Goal: Transaction & Acquisition: Purchase product/service

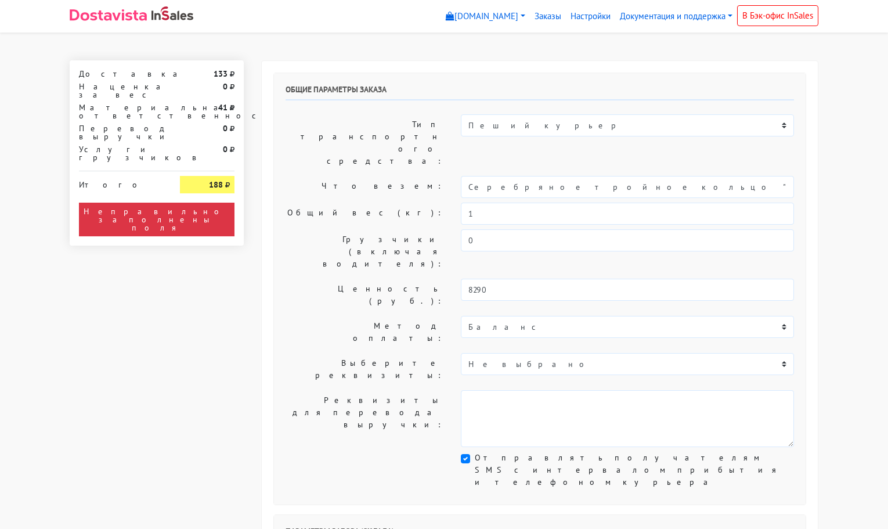
select select "11:00"
select select "21:00"
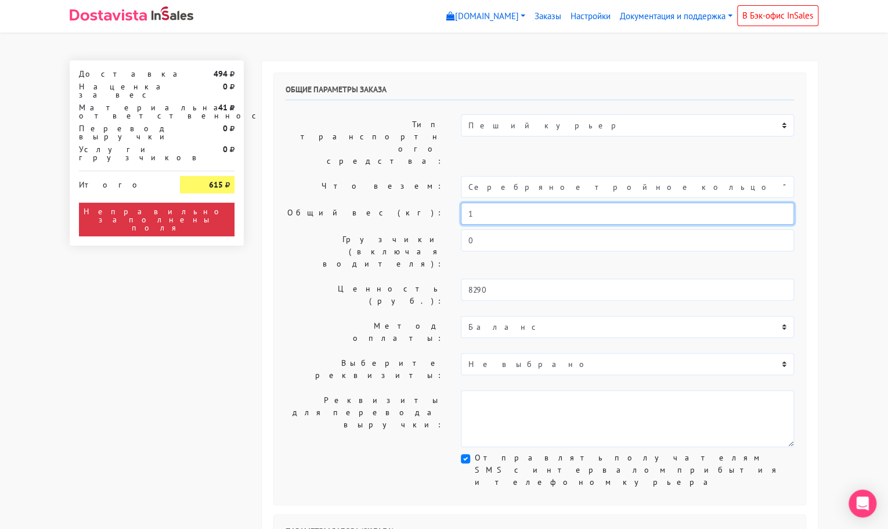
click at [479, 203] on input "1" at bounding box center [627, 214] width 333 height 22
type input "0,4"
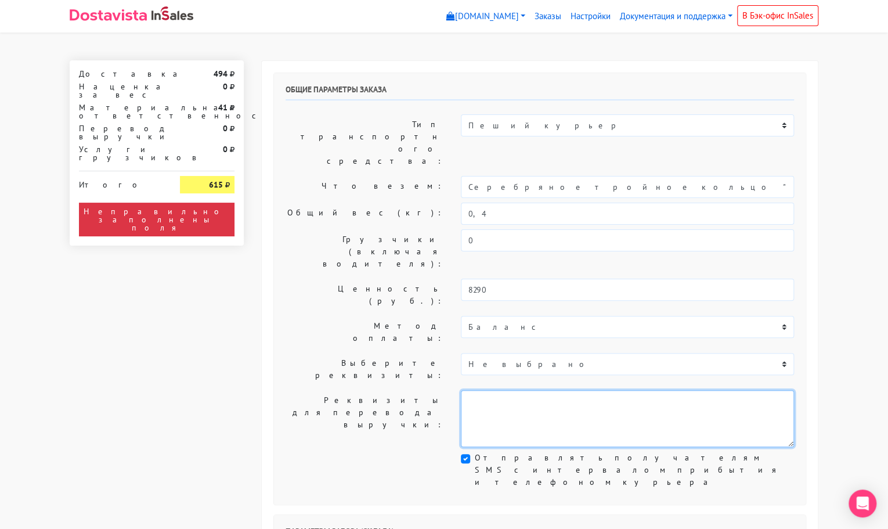
click at [527, 390] on textarea at bounding box center [627, 418] width 333 height 57
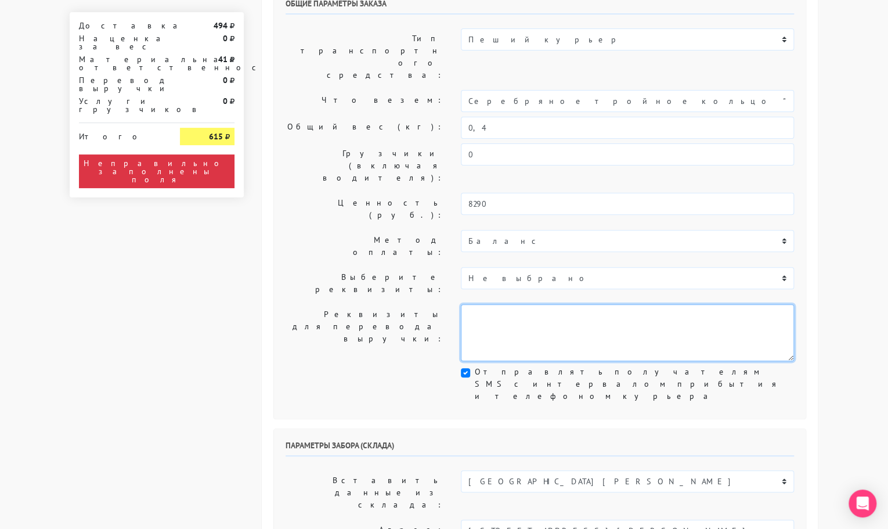
scroll to position [182, 0]
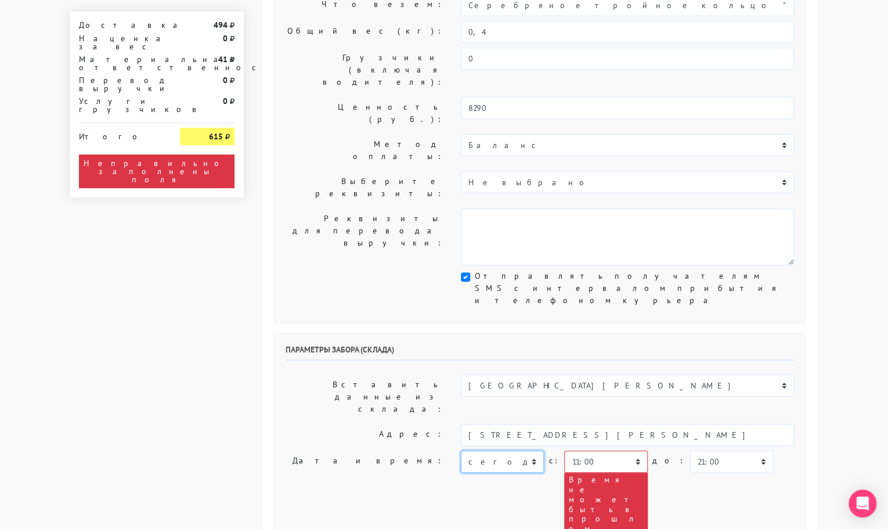
click at [498, 451] on select "[DATE] [DATE] [DATE] [DATE] [DATE] [DATE] [DATE] [DATE] [DATE]" at bounding box center [502, 462] width 83 height 22
select select "[DATE]"
click at [461, 451] on select "[DATE] [DATE] [DATE] [DATE] [DATE] [DATE] [DATE] [DATE] [DATE]" at bounding box center [502, 462] width 83 height 22
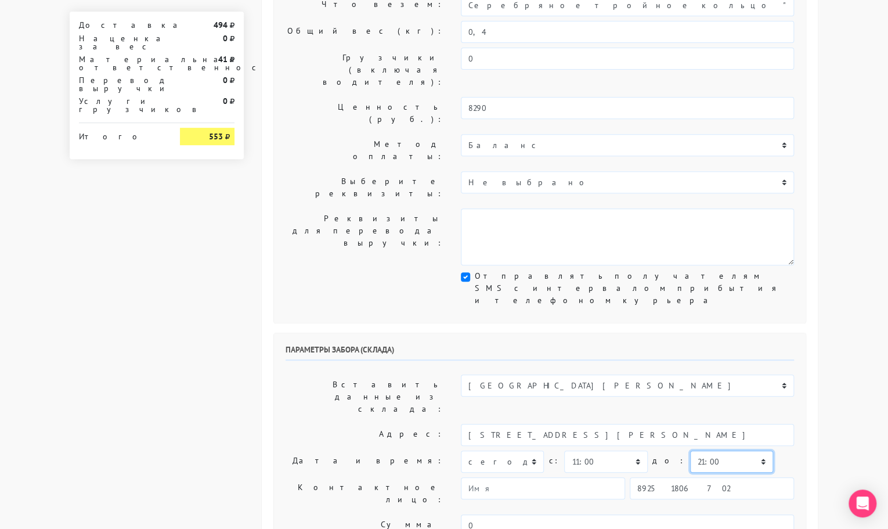
click at [690, 451] on select "00:00 00:30 01:00 01:30 02:00 02:30 03:00 03:30 04:00 04:30 05:00 05:30 06:00 0…" at bounding box center [731, 462] width 83 height 22
select select "12:00"
click at [690, 451] on select "00:00 00:30 01:00 01:30 02:00 02:30 03:00 03:30 04:00 04:30 05:00 05:30 06:00 0…" at bounding box center [731, 462] width 83 height 22
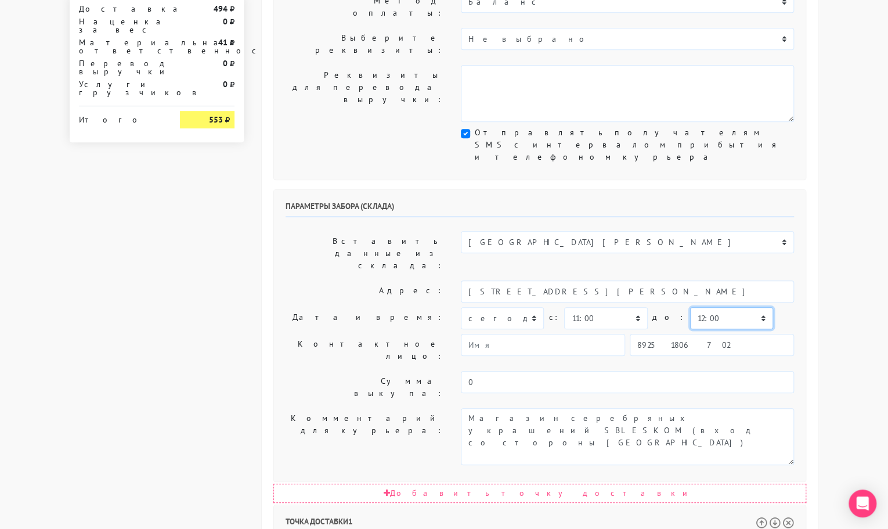
scroll to position [449, 0]
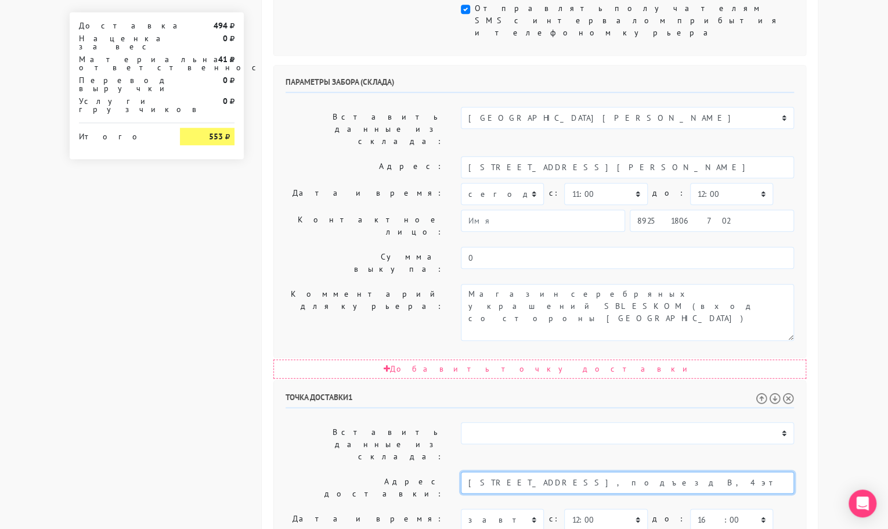
drag, startPoint x: 779, startPoint y: 300, endPoint x: 683, endPoint y: 305, distance: 95.9
click at [683, 472] on input "[STREET_ADDRESS], подъезд В, 4 этаж, дверь с табличкой ВИЖУ" at bounding box center [627, 483] width 333 height 22
paste textarea "дверь с табличкой ВИЖУ"
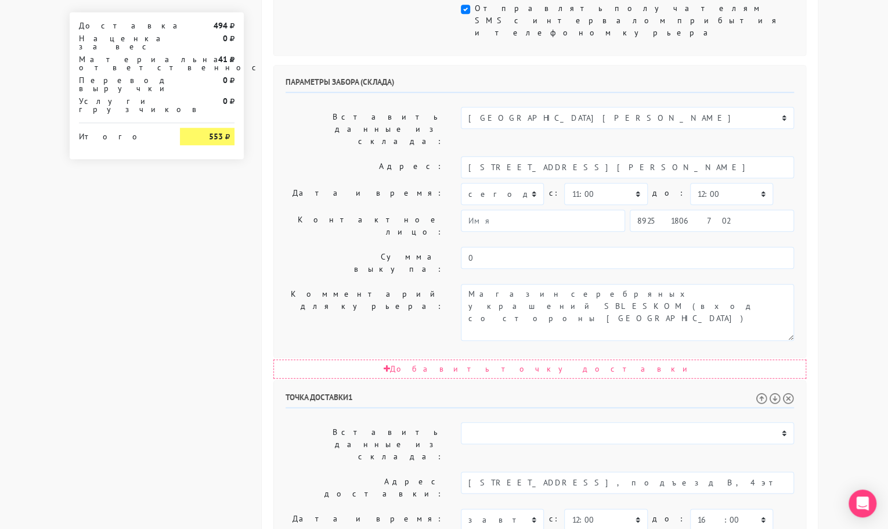
type textarea "Позвонить получателю за 1 час. дверь с табличкой ВИЖУ"
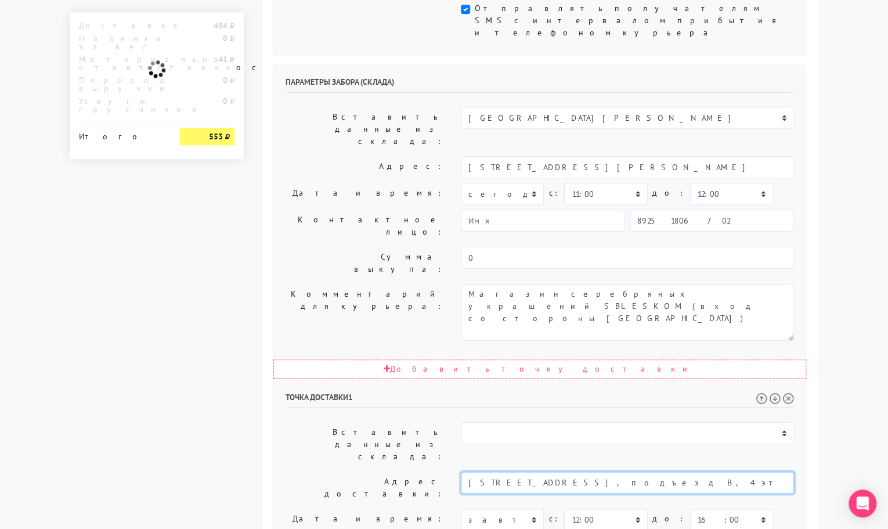
click at [778, 472] on input "[STREET_ADDRESS], подъезд В, 4 этаж, дверь с табличкой ВИЖУ" at bounding box center [627, 483] width 333 height 22
drag, startPoint x: 693, startPoint y: 299, endPoint x: 616, endPoint y: 305, distance: 77.5
click at [616, 472] on input "[STREET_ADDRESS]," at bounding box center [627, 483] width 333 height 22
type input "[STREET_ADDRESS],"
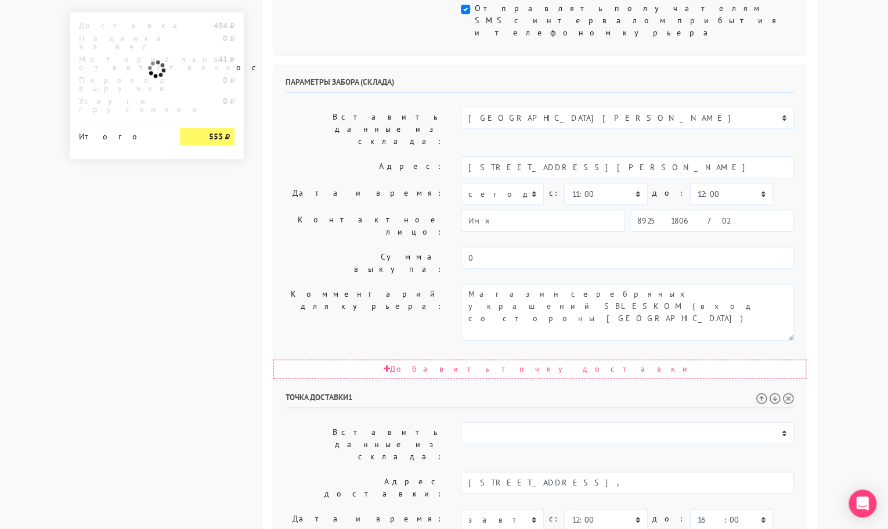
paste textarea "подъезд В, 4 этаж,"
type textarea "Позвонить получателю за 1 час. дверь с табличкой ВИЖУ подъезд В, 4 этаж"
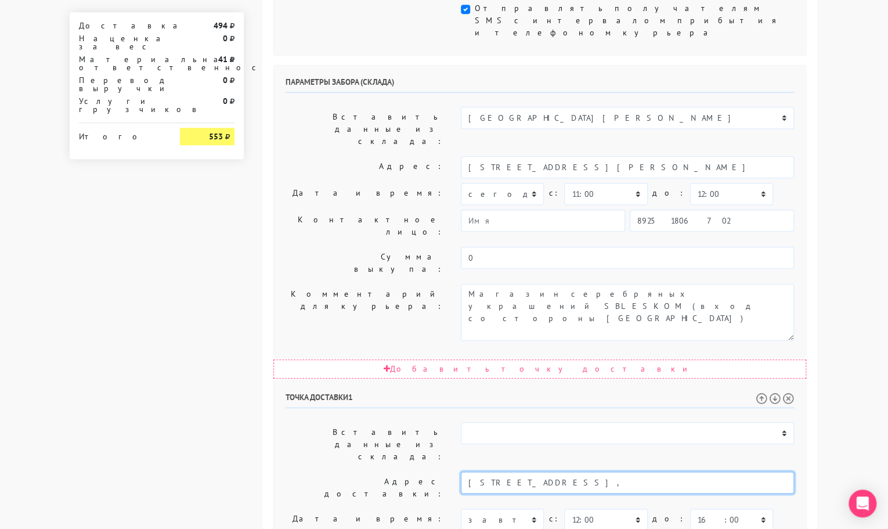
click at [692, 472] on input "[STREET_ADDRESS]," at bounding box center [627, 483] width 333 height 22
click at [638, 494] on li "[STREET_ADDRESS]. [GEOGRAPHIC_DATA], деловой квартал" at bounding box center [628, 502] width 333 height 16
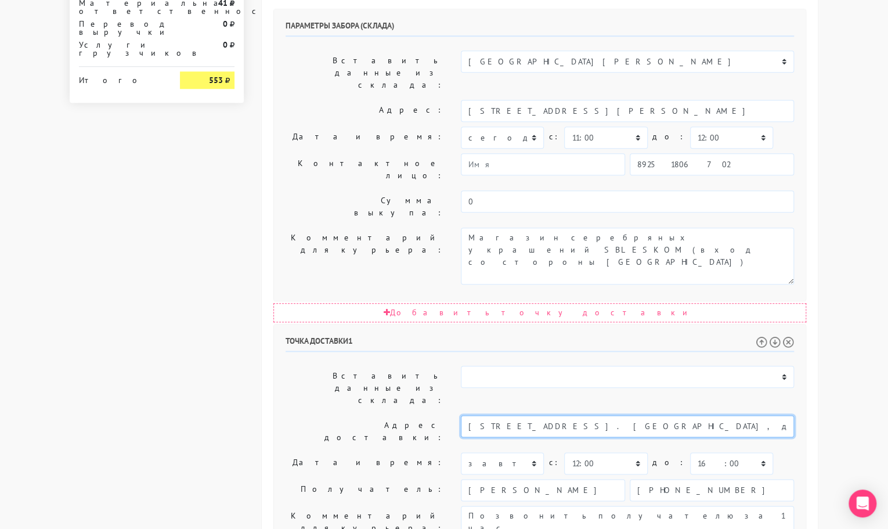
scroll to position [538, 0]
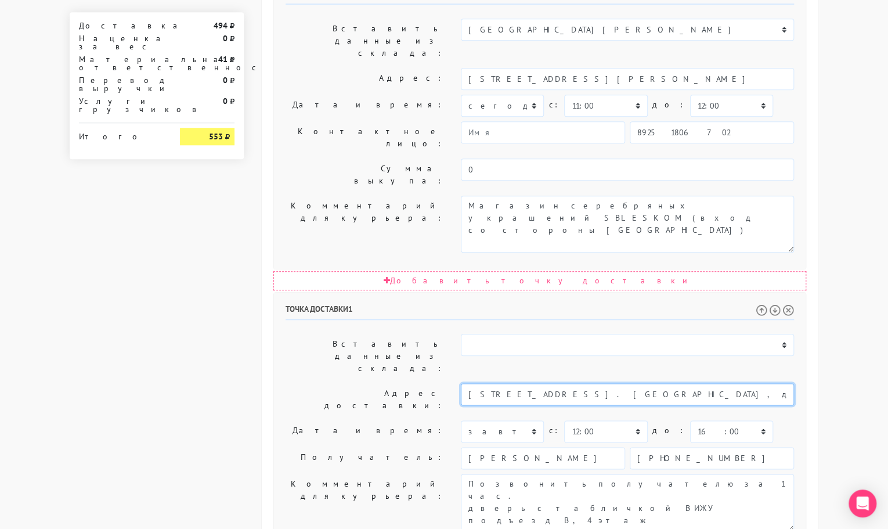
type input "[STREET_ADDRESS]. [GEOGRAPHIC_DATA], деловой квартал"
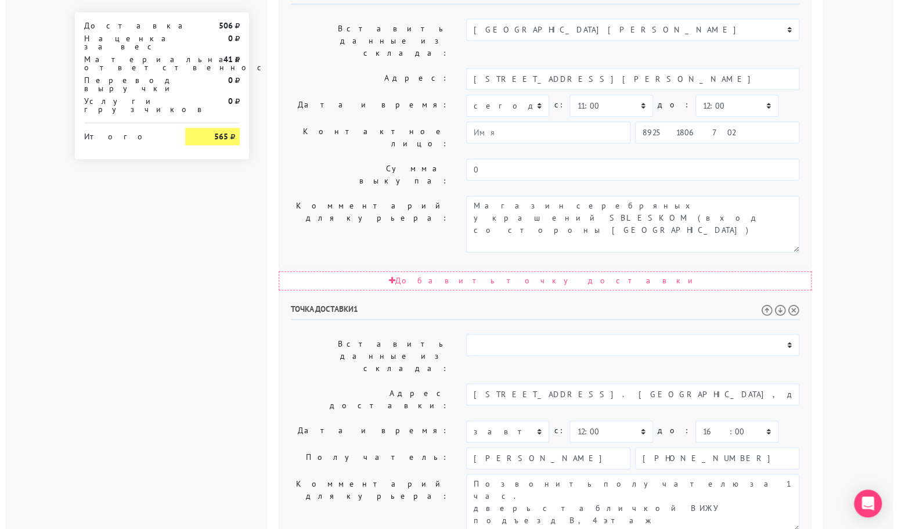
scroll to position [0, 0]
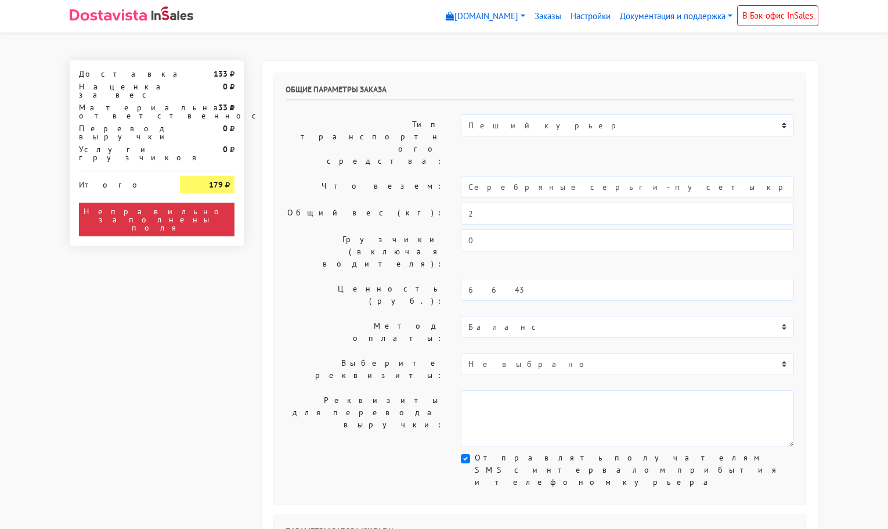
select select "11:00"
select select "21:00"
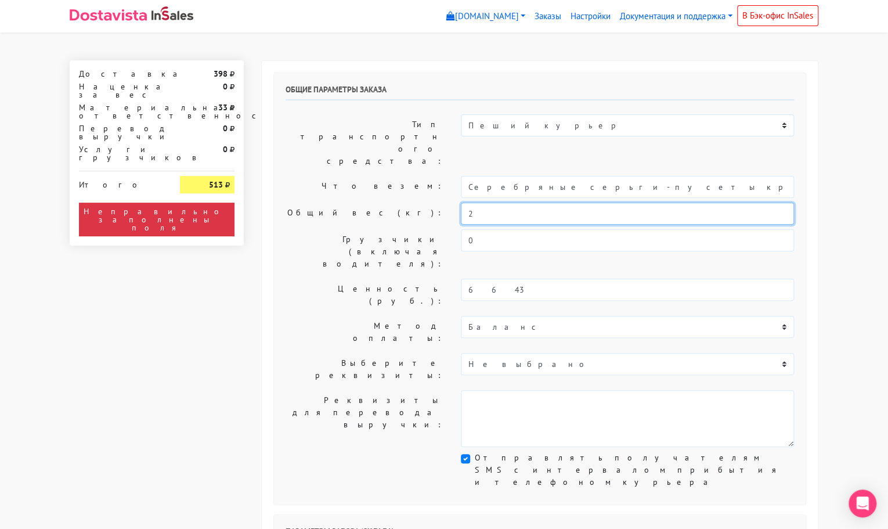
click at [494, 203] on input "2" at bounding box center [627, 214] width 333 height 22
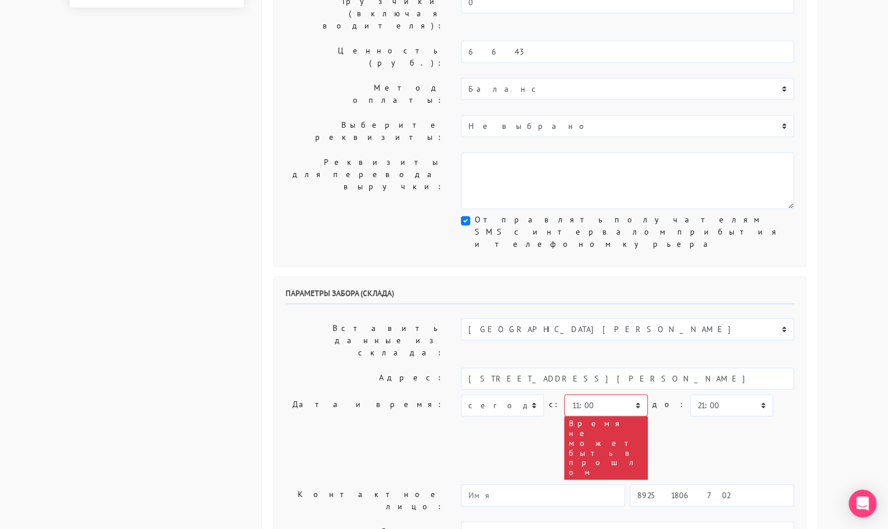
scroll to position [239, 0]
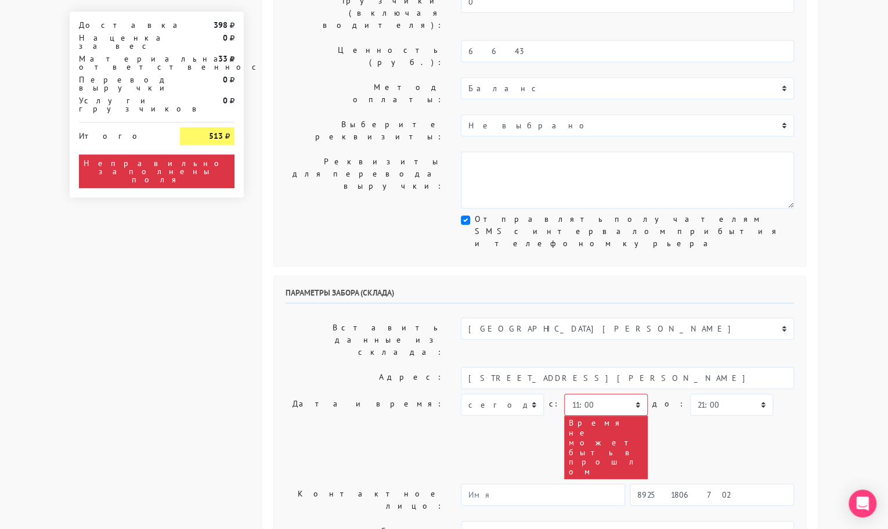
type input "0,5"
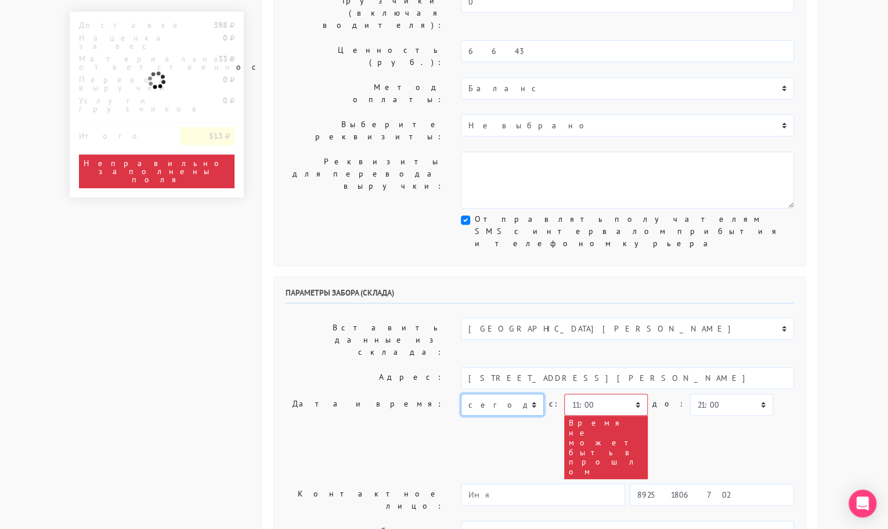
click at [524, 394] on select "[DATE] [DATE] [DATE] [DATE] [DATE] [DATE] [DATE] [DATE] [DATE]" at bounding box center [502, 405] width 83 height 22
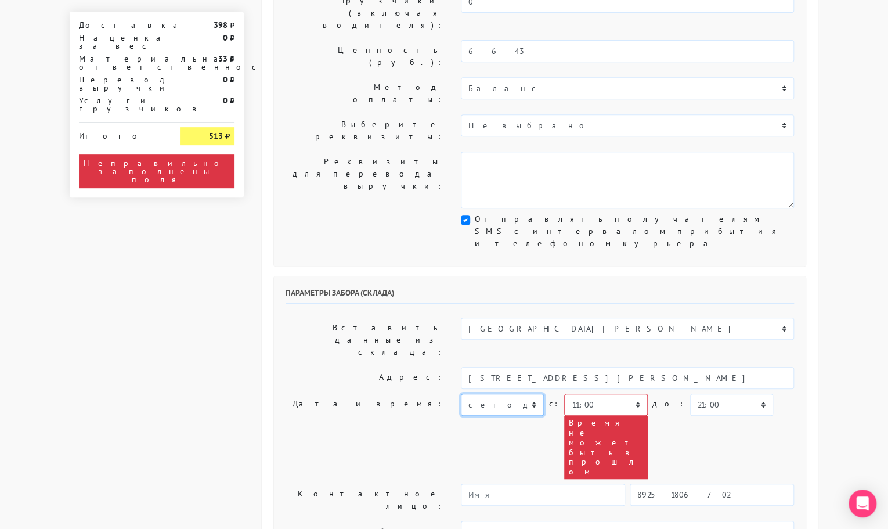
select select "[DATE]"
click at [461, 394] on select "[DATE] [DATE] [DATE] [DATE] [DATE] [DATE] [DATE] [DATE] [DATE]" at bounding box center [502, 405] width 83 height 22
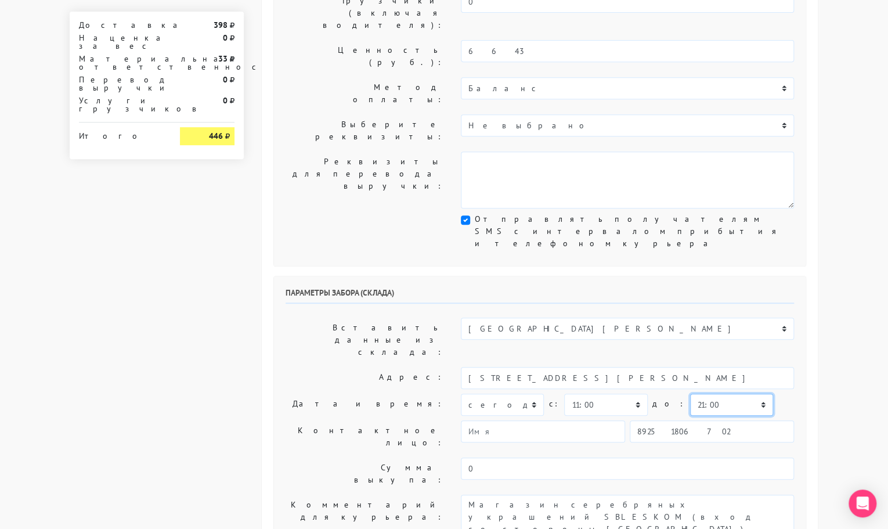
click at [690, 394] on select "00:00 00:30 01:00 01:30 02:00 02:30 03:00 03:30 04:00 04:30 05:00 05:30 06:00 0…" at bounding box center [731, 405] width 83 height 22
select select "12:00"
click at [690, 394] on select "00:00 00:30 01:00 01:30 02:00 02:30 03:00 03:30 04:00 04:30 05:00 05:30 06:00 0…" at bounding box center [731, 405] width 83 height 22
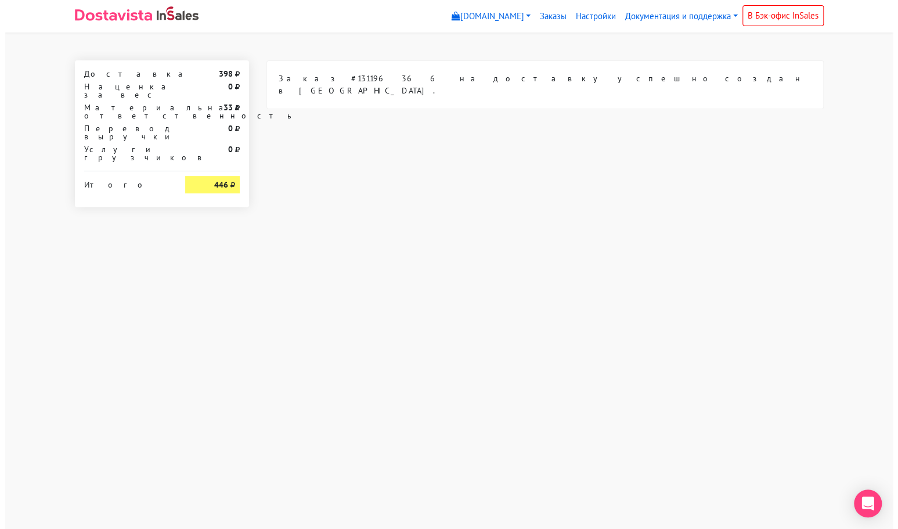
scroll to position [0, 0]
